Goal: Navigation & Orientation: Go to known website

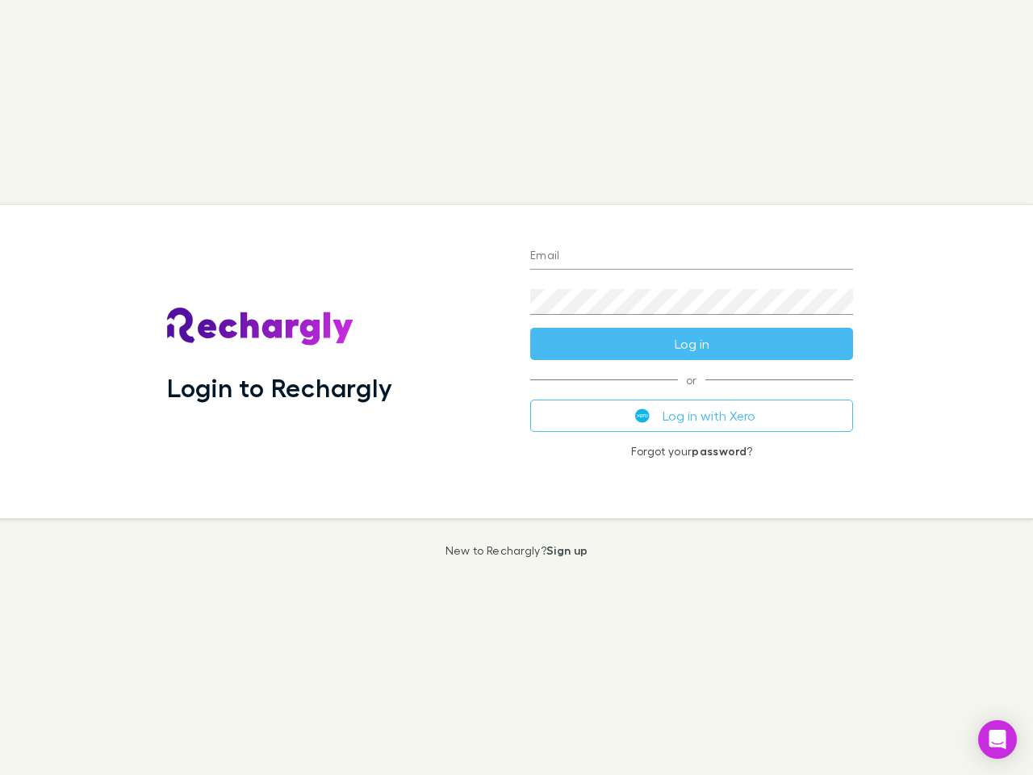
click at [516, 387] on div "Login to Rechargly" at bounding box center [335, 361] width 363 height 313
click at [692, 257] on input "Email" at bounding box center [691, 257] width 323 height 26
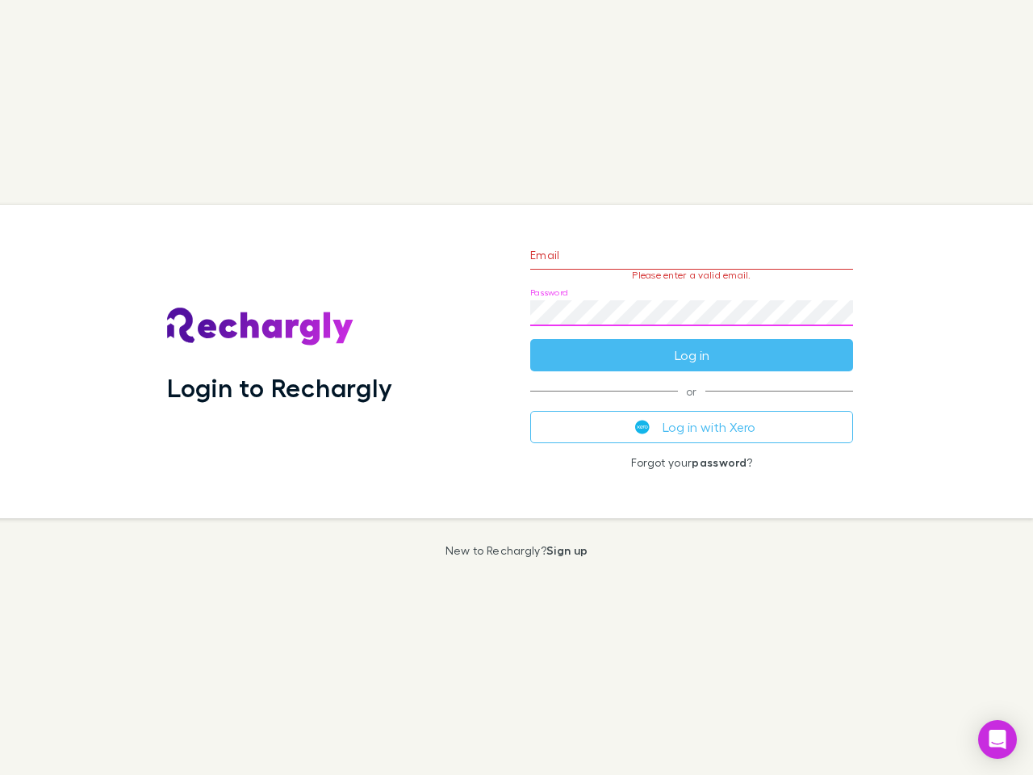
click at [692, 344] on form "Email Please enter a valid email. Password Log in" at bounding box center [691, 301] width 323 height 140
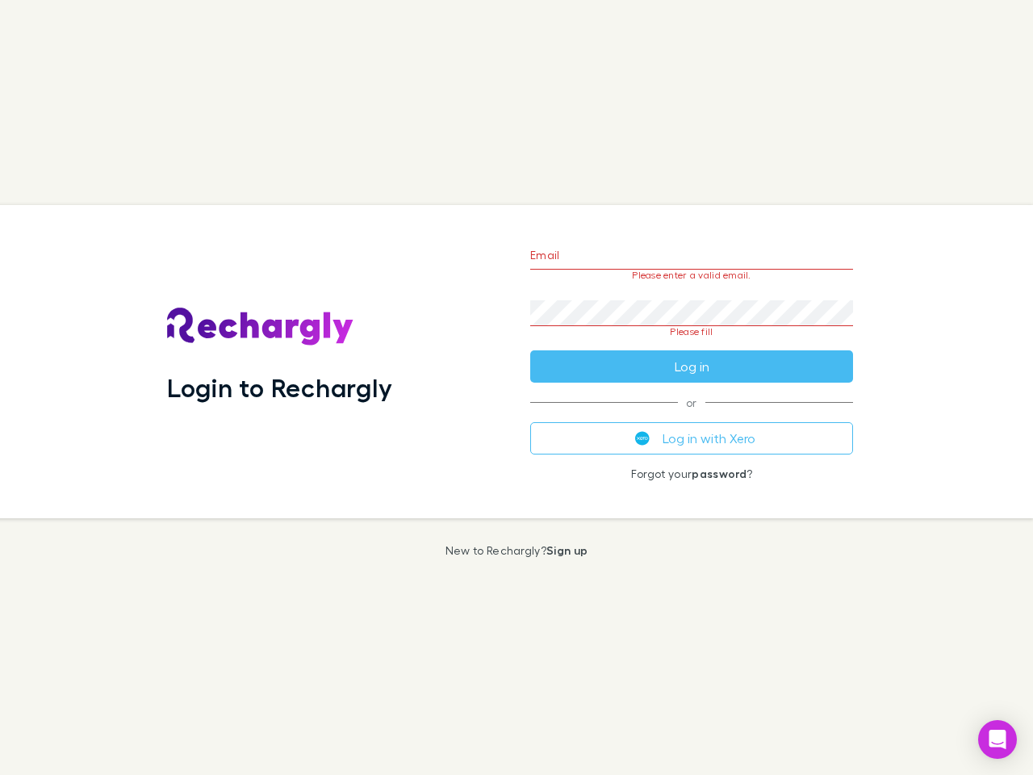
click at [692, 416] on div "Email Please enter a valid email. Password Please fill Log in or Log in with Xe…" at bounding box center [691, 361] width 349 height 313
click at [997, 739] on icon "Open Intercom Messenger" at bounding box center [997, 738] width 17 height 19
